Goal: Find specific page/section: Find specific page/section

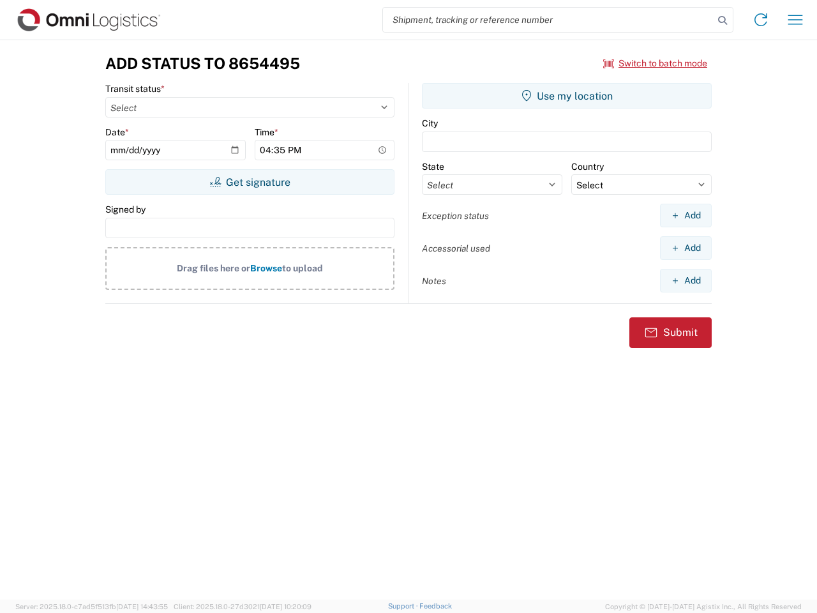
click at [548, 20] on input "search" at bounding box center [548, 20] width 331 height 24
click at [723, 20] on icon at bounding box center [723, 20] width 18 height 18
click at [761, 20] on icon at bounding box center [761, 20] width 20 height 20
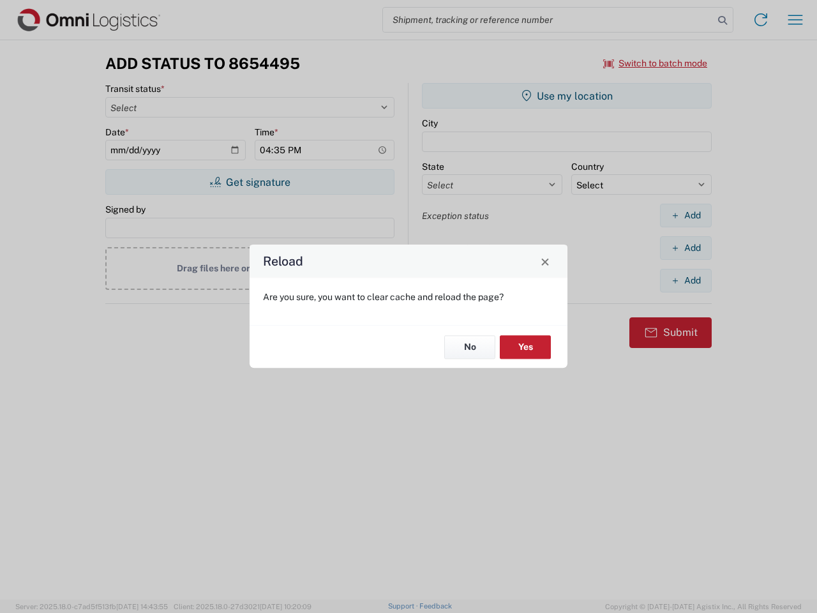
click at [795, 20] on div "Reload Are you sure, you want to clear cache and reload the page? No Yes" at bounding box center [408, 306] width 817 height 613
click at [656, 63] on div "Reload Are you sure, you want to clear cache and reload the page? No Yes" at bounding box center [408, 306] width 817 height 613
click at [250, 182] on div "Reload Are you sure, you want to clear cache and reload the page? No Yes" at bounding box center [408, 306] width 817 height 613
click at [567, 96] on div "Reload Are you sure, you want to clear cache and reload the page? No Yes" at bounding box center [408, 306] width 817 height 613
click at [686, 215] on div "Reload Are you sure, you want to clear cache and reload the page? No Yes" at bounding box center [408, 306] width 817 height 613
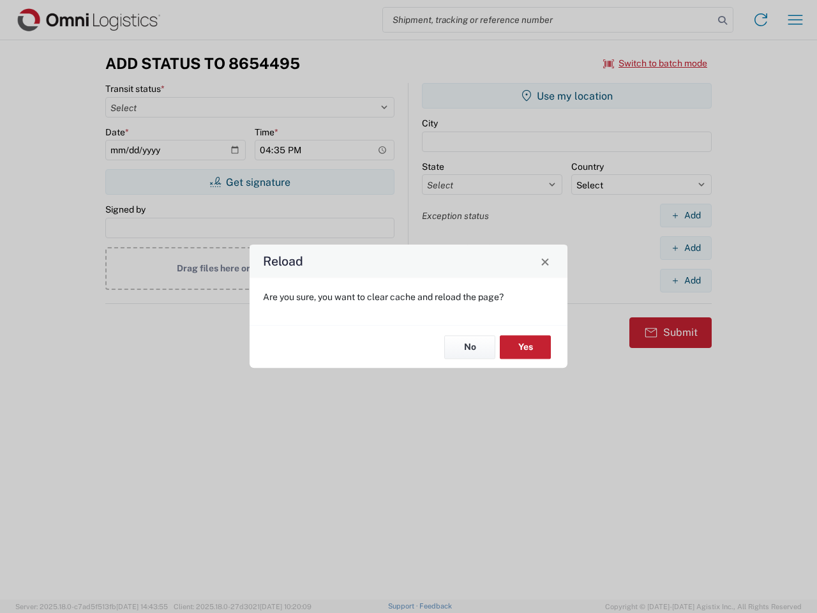
click at [686, 248] on div "Reload Are you sure, you want to clear cache and reload the page? No Yes" at bounding box center [408, 306] width 817 height 613
click at [686, 280] on div "Reload Are you sure, you want to clear cache and reload the page? No Yes" at bounding box center [408, 306] width 817 height 613
